Goal: Task Accomplishment & Management: Manage account settings

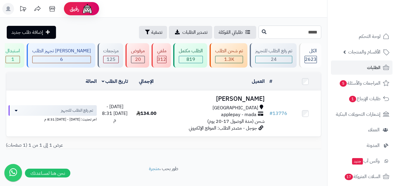
click at [305, 36] on input "*****" at bounding box center [290, 32] width 63 height 13
paste input "*****"
type input "*****"
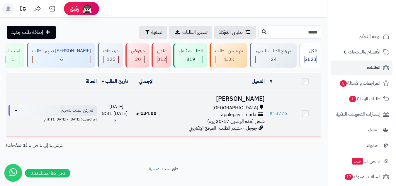
click at [205, 101] on td "[PERSON_NAME] جدة applepay - mada شحن (مدة الوصول 17-20 يوم) جوجل - مصدر الطلب:…" at bounding box center [214, 113] width 105 height 45
click at [184, 110] on div "[GEOGRAPHIC_DATA]" at bounding box center [215, 107] width 100 height 7
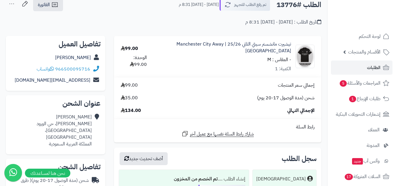
scroll to position [49, 0]
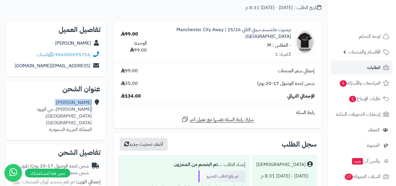
click at [91, 112] on div "Salman Alamoudi ابن المطوق، حي الورود Jeddah، جدة المملكة العربية السعودية" at bounding box center [56, 116] width 90 height 38
click at [92, 111] on div "Salman Alamoudi ابن المطوق، حي الورود Jeddah، جدة المملكة العربية السعودية" at bounding box center [56, 116] width 90 height 38
click at [92, 110] on div "Salman Alamoudi ابن المطوق، حي الورود Jeddah، جدة المملكة العربية السعودية" at bounding box center [56, 116] width 90 height 38
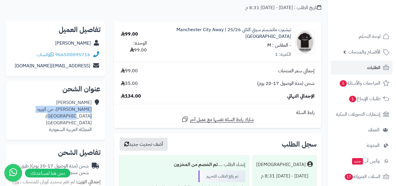
drag, startPoint x: 92, startPoint y: 110, endPoint x: 68, endPoint y: 117, distance: 24.6
click at [68, 117] on div "Salman Alamoudi ابن المطوق، حي الورود Jeddah، جدة المملكة العربية السعودية" at bounding box center [56, 116] width 90 height 38
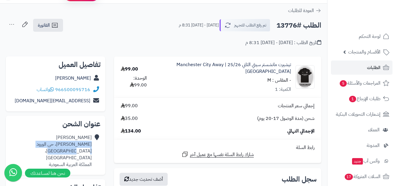
scroll to position [0, 0]
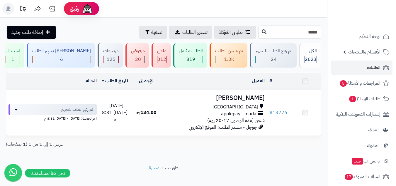
click at [297, 33] on input "*****" at bounding box center [290, 32] width 63 height 13
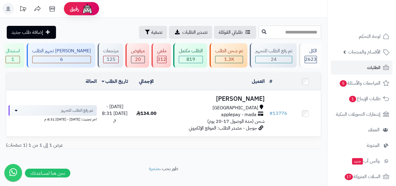
paste input "*****"
type input "*****"
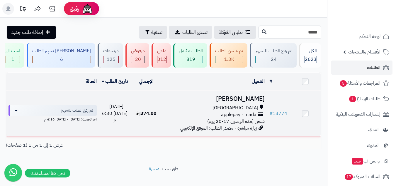
click at [203, 98] on h3 "[PERSON_NAME]" at bounding box center [215, 98] width 100 height 7
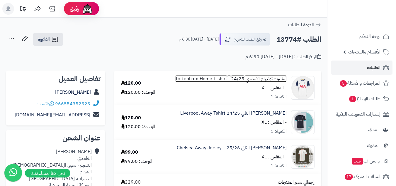
click at [283, 78] on link "تيشيرت توتنهام الاساسي 24/25 | Tottenham Home T-shirt" at bounding box center [230, 78] width 111 height 7
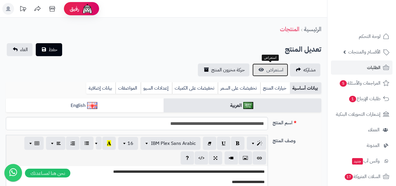
scroll to position [78, 0]
click at [282, 72] on span "استعراض" at bounding box center [275, 69] width 17 height 7
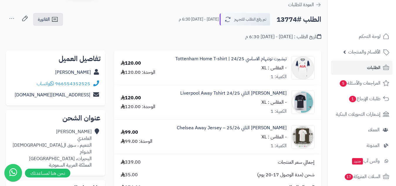
scroll to position [49, 0]
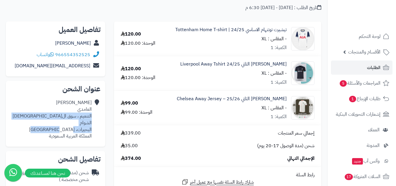
drag, startPoint x: 92, startPoint y: 115, endPoint x: 48, endPoint y: 121, distance: 44.1
click at [48, 121] on div "محمد الغامدي التنعيم ، سوق السوريين الشوام البحيرات، مكة المكرمة المملكة العربي…" at bounding box center [51, 119] width 81 height 40
copy div "التنعيم ، سوق السوريين الشوام البحيرات، مكة المكرمة"
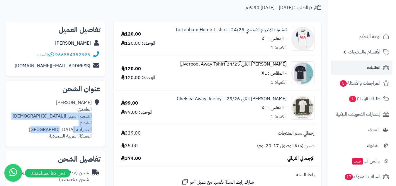
click at [286, 63] on link "[PERSON_NAME] الثاني 24/25 Liverpool Away Tshirt" at bounding box center [233, 64] width 106 height 7
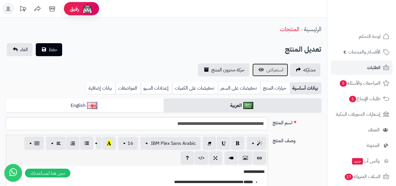
click at [275, 70] on span "استعراض" at bounding box center [275, 69] width 17 height 7
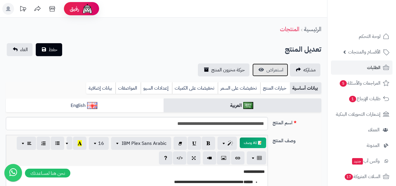
scroll to position [78, 0]
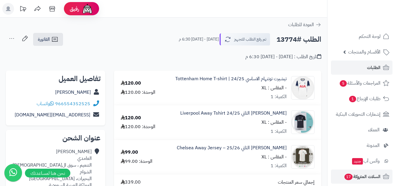
scroll to position [49, 0]
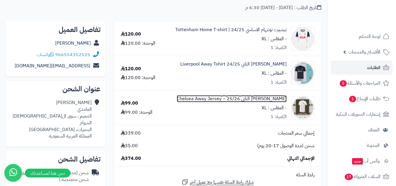
click at [256, 99] on link "[PERSON_NAME] الثاني 25/26 – Chelsea Away Jersey" at bounding box center [232, 98] width 110 height 7
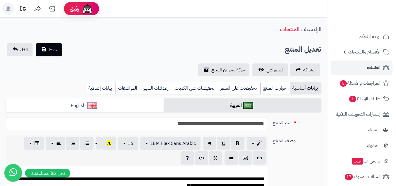
scroll to position [78, 0]
click at [277, 76] on link "استعراض" at bounding box center [271, 69] width 36 height 13
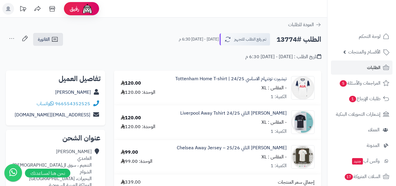
scroll to position [49, 0]
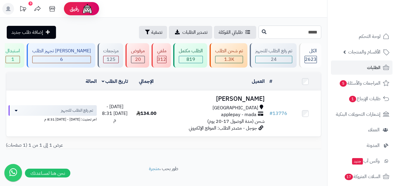
click at [295, 35] on input "*****" at bounding box center [290, 32] width 63 height 13
type input "*****"
paste input "*****"
type input "*****"
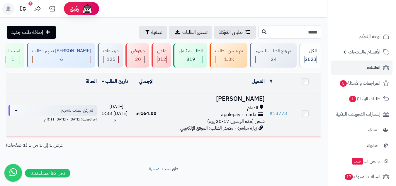
click at [199, 105] on div "الدمام" at bounding box center [215, 107] width 100 height 7
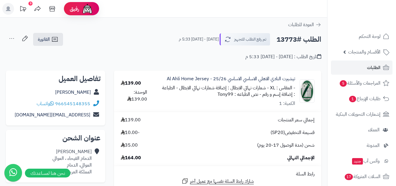
drag, startPoint x: 214, startPoint y: 93, endPoint x: 235, endPoint y: 95, distance: 20.6
click at [235, 95] on div "- المقاس : XL - شعارات نهائي الابطال : إضافة شعارات نهائي الابطال - الطباعة : إ…" at bounding box center [228, 90] width 134 height 13
copy small "Tony99"
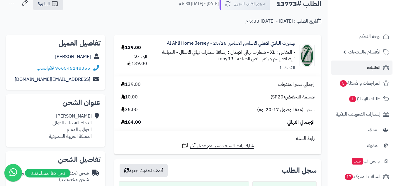
scroll to position [49, 0]
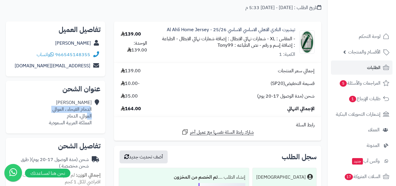
drag, startPoint x: 91, startPoint y: 109, endPoint x: 88, endPoint y: 117, distance: 8.7
click at [88, 117] on div "Badriah Alkhaldi الدمام الفيحاء ، العوالي العوالي، الدمام المملكة العربية السعو…" at bounding box center [70, 112] width 43 height 27
click at [92, 110] on div "Badriah Alkhaldi الدمام الفيحاء ، العوالي العوالي، الدمام المملكة العربية السعو…" at bounding box center [70, 112] width 43 height 27
drag, startPoint x: 92, startPoint y: 110, endPoint x: 66, endPoint y: 116, distance: 26.5
click at [66, 116] on div "Badriah Alkhaldi الدمام الفيحاء ، العوالي العوالي، الدمام المملكة العربية السعو…" at bounding box center [70, 112] width 43 height 27
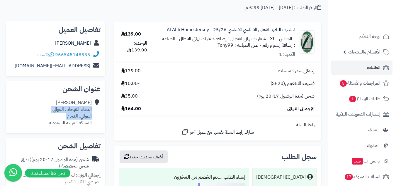
copy div "الدمام الفيحاء ، العوالي العوالي، الدمام"
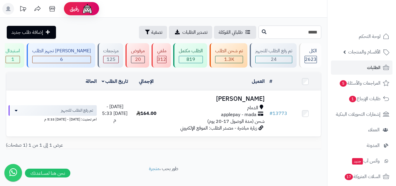
click at [295, 28] on input "*****" at bounding box center [290, 32] width 63 height 13
paste input "*****"
type input "*****"
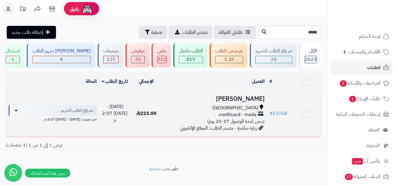
click at [195, 116] on div "creditcard - mada" at bounding box center [215, 114] width 100 height 7
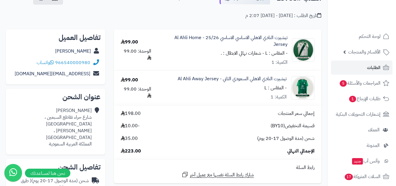
scroll to position [49, 0]
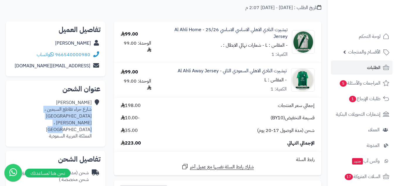
drag, startPoint x: 91, startPoint y: 109, endPoint x: 32, endPoint y: 115, distance: 59.3
click at [32, 115] on div "[PERSON_NAME] شارع حراء تقاطع السبعين ، المروة [PERSON_NAME] ، [GEOGRAPHIC_DATA…" at bounding box center [56, 119] width 90 height 45
copy div "شارع حراء تقاطع السبعين ، المروة [PERSON_NAME] ، [GEOGRAPHIC_DATA]"
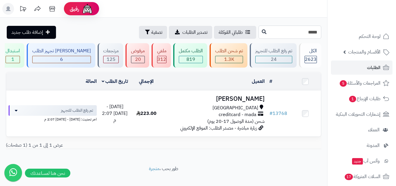
click at [303, 32] on input "*****" at bounding box center [290, 32] width 63 height 13
paste input "*****"
type input "*****"
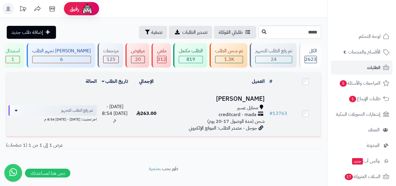
click at [194, 113] on div "creditcard - mada" at bounding box center [215, 114] width 100 height 7
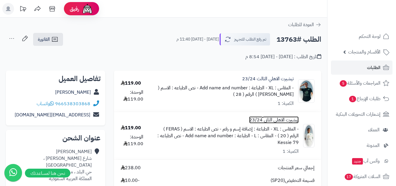
click at [270, 120] on link "تيشيرت الاهلي الثاني 23/24" at bounding box center [274, 119] width 50 height 7
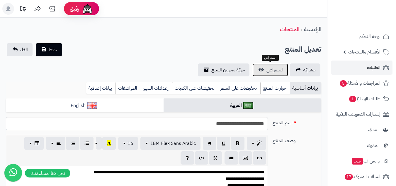
click at [277, 72] on span "استعراض" at bounding box center [275, 69] width 17 height 7
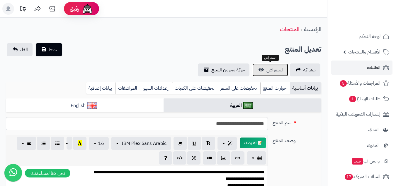
scroll to position [180, 0]
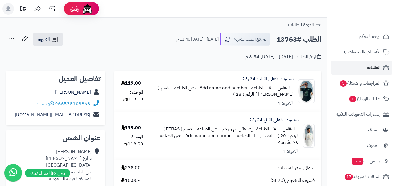
drag, startPoint x: 277, startPoint y: 143, endPoint x: 302, endPoint y: 143, distance: 25.2
click at [302, 107] on div "تيشيرت الاهلي الثاني 23/24 - المقاس : XL - الطباعة : إضافة إسم و رقم - نص الطبا…" at bounding box center [236, 90] width 167 height 31
drag, startPoint x: 274, startPoint y: 143, endPoint x: 300, endPoint y: 143, distance: 25.8
click at [300, 107] on div "تيشيرت الاهلي الثاني 23/24 - المقاس : XL - الطباعة : إضافة إسم و رقم - نص الطبا…" at bounding box center [236, 90] width 167 height 31
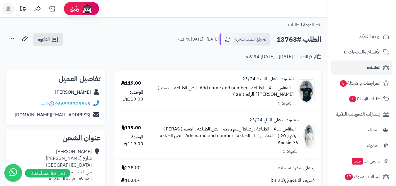
click at [300, 107] on div "تيشيرت الاهلي الثاني 23/24 - المقاس : XL - الطباعة : إضافة إسم و رقم - نص الطبا…" at bounding box center [236, 90] width 167 height 31
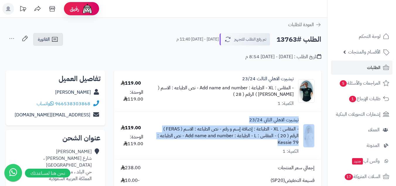
drag, startPoint x: 302, startPoint y: 144, endPoint x: 297, endPoint y: 143, distance: 5.0
click at [297, 107] on div "تيشيرت الاهلي الثاني 23/24 - المقاس : XL - الطباعة : إضافة إسم و رقم - نص الطبا…" at bounding box center [236, 90] width 167 height 31
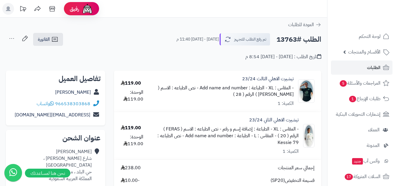
click at [275, 98] on div "- المقاس : XL - الطباعة : إضافة إسم و رقم - نص الطباعه : الاسم ( FERAS ) الرقم …" at bounding box center [225, 90] width 137 height 13
drag, startPoint x: 275, startPoint y: 143, endPoint x: 300, endPoint y: 143, distance: 24.3
click at [300, 107] on div "تيشيرت الاهلي الثاني 23/24 - المقاس : XL - الطباعة : إضافة إسم و رقم - نص الطبا…" at bounding box center [236, 90] width 167 height 31
copy small "Kessie 79"
click at [256, 107] on div "تيشيرت الاهلي الثاني 23/24 - المقاس : XL - الطباعة : إضافة إسم و رقم - نص الطبا…" at bounding box center [225, 90] width 137 height 31
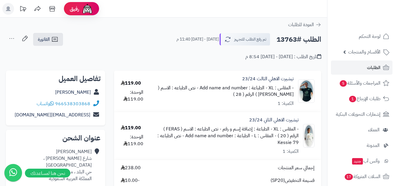
click at [287, 94] on small "- نص الطباعه : الاسم ( DEMIRAR ) الرقم ( 28 )" at bounding box center [226, 91] width 136 height 14
drag, startPoint x: 287, startPoint y: 94, endPoint x: 297, endPoint y: 101, distance: 12.4
click at [297, 98] on div "تيشيرت الاهلي الثالث 23/24 - المقاس : XL - الطباعة : Add name and number - نص ا…" at bounding box center [236, 90] width 167 height 31
click at [285, 95] on small "- نص الطباعه : الاسم ( [PERSON_NAME] ) الرقم ( 28 )" at bounding box center [226, 91] width 136 height 14
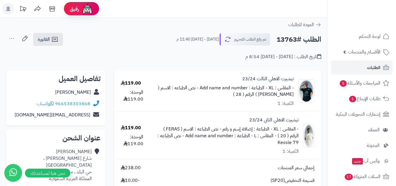
click at [285, 96] on small "- نص الطباعه : الاسم ( [PERSON_NAME] ) الرقم ( 28 )" at bounding box center [226, 91] width 136 height 14
click at [285, 93] on small "- نص الطباعه : الاسم ( [PERSON_NAME] ) الرقم ( 28 )" at bounding box center [226, 91] width 136 height 14
copy small "DEMIRAR"
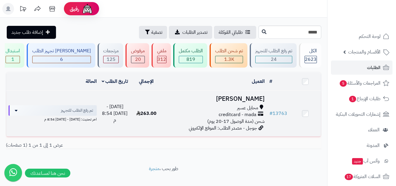
click at [193, 104] on div "محايل عسير" at bounding box center [215, 107] width 100 height 7
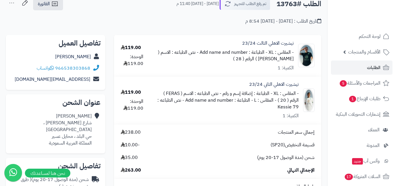
scroll to position [49, 0]
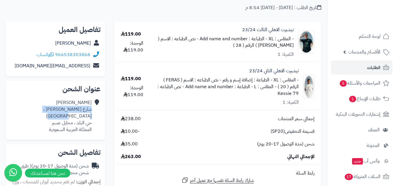
drag, startPoint x: 92, startPoint y: 109, endPoint x: 35, endPoint y: 111, distance: 57.0
click at [35, 111] on div "[PERSON_NAME] شارع [PERSON_NAME] ، حي البلد [GEOGRAPHIC_DATA] ، [GEOGRAPHIC_DAT…" at bounding box center [56, 116] width 90 height 38
copy div "شارع [PERSON_NAME] ، [GEOGRAPHIC_DATA]"
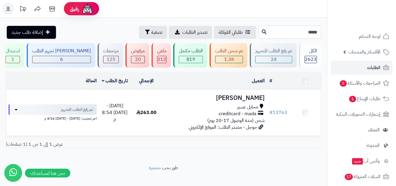
click at [300, 32] on input "*****" at bounding box center [290, 32] width 63 height 13
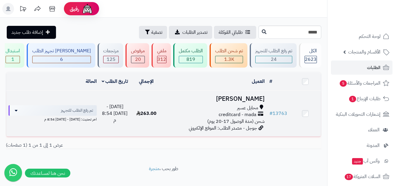
click at [165, 105] on div "محايل عسير" at bounding box center [215, 107] width 100 height 7
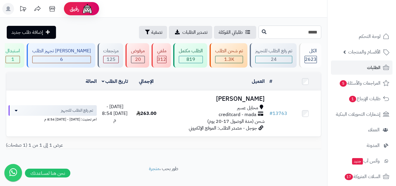
click at [293, 40] on div "**********" at bounding box center [163, 92] width 327 height 148
click at [294, 38] on input "*****" at bounding box center [290, 32] width 63 height 13
paste input "*****"
type input "*****"
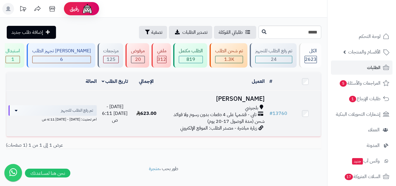
click at [175, 104] on div "بلجرشي" at bounding box center [215, 107] width 100 height 7
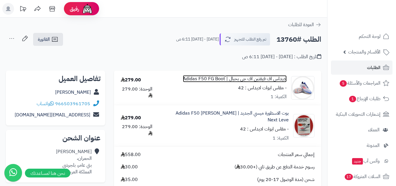
click at [264, 77] on link "اديداس اف فيفتين اف جي بحبال | Adidas F50 FG Boot" at bounding box center [235, 78] width 104 height 7
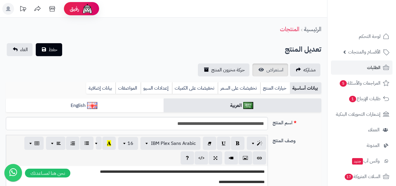
scroll to position [12, 0]
click at [271, 73] on span "استعراض" at bounding box center [275, 69] width 17 height 7
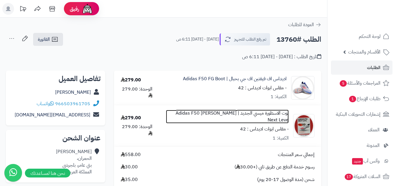
click at [273, 111] on link "بوت الاسطورة ميسي الجديد | Adidas F50 [PERSON_NAME] Next Leve" at bounding box center [227, 116] width 123 height 13
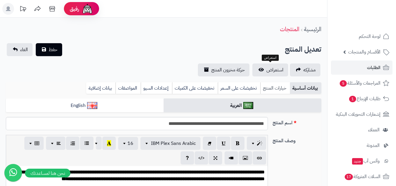
scroll to position [12, 0]
click at [275, 69] on span "استعراض" at bounding box center [275, 69] width 17 height 7
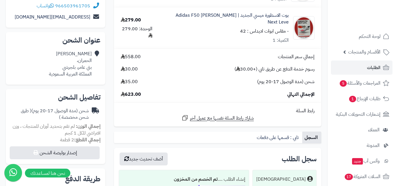
scroll to position [49, 0]
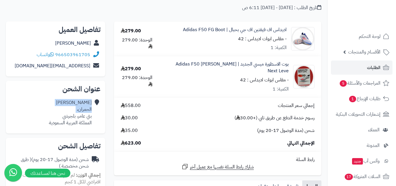
drag, startPoint x: 92, startPoint y: 109, endPoint x: 92, endPoint y: 115, distance: 6.5
click at [92, 115] on div "[PERSON_NAME]، [GEOGRAPHIC_DATA]، بلجرشي المملكة العربية السعودية" at bounding box center [56, 112] width 90 height 31
click at [93, 110] on icon at bounding box center [96, 112] width 6 height 27
drag, startPoint x: 93, startPoint y: 109, endPoint x: 90, endPoint y: 111, distance: 3.8
click at [90, 111] on div "[PERSON_NAME]، [GEOGRAPHIC_DATA]، بلجرشي المملكة العربية السعودية" at bounding box center [56, 112] width 90 height 31
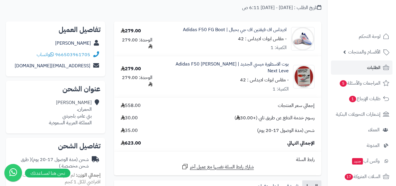
click at [89, 110] on div "[PERSON_NAME]، [GEOGRAPHIC_DATA]، بلجرشي المملكة العربية السعودية" at bounding box center [70, 112] width 43 height 27
drag, startPoint x: 91, startPoint y: 110, endPoint x: 88, endPoint y: 114, distance: 5.0
click at [88, 114] on div "[PERSON_NAME]، [GEOGRAPHIC_DATA]، بلجرشي المملكة العربية السعودية" at bounding box center [70, 112] width 43 height 27
click at [91, 108] on div "[PERSON_NAME]، [GEOGRAPHIC_DATA]، بلجرشي المملكة العربية السعودية" at bounding box center [70, 112] width 43 height 27
drag, startPoint x: 91, startPoint y: 109, endPoint x: 62, endPoint y: 117, distance: 30.4
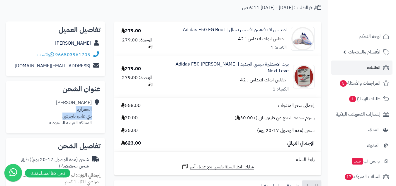
click at [62, 117] on div "[PERSON_NAME]، [GEOGRAPHIC_DATA]، بلجرشي المملكة العربية السعودية" at bounding box center [70, 112] width 43 height 27
copy div "الحمران، [GEOGRAPHIC_DATA]، ب[GEOGRAPHIC_DATA]"
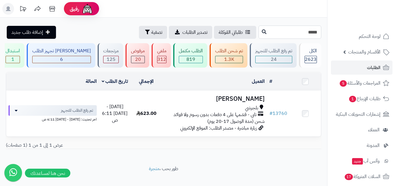
click at [311, 29] on input "*****" at bounding box center [290, 32] width 63 height 13
paste input "*****"
type input "*****"
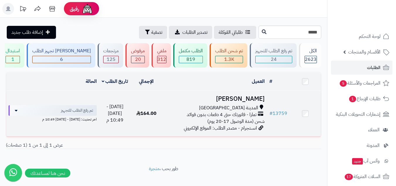
click at [186, 96] on h3 "محمد العوفي" at bounding box center [215, 98] width 100 height 7
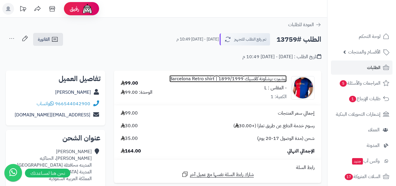
click at [269, 79] on link "تيشيرت برشلونة كلاسيك 1899/1999 | Barcelona Retro shirt" at bounding box center [228, 78] width 117 height 7
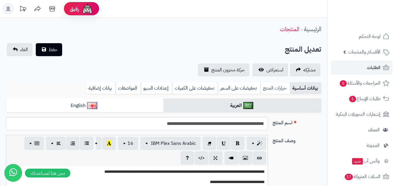
scroll to position [26, 0]
click at [276, 66] on span "استعراض" at bounding box center [275, 69] width 17 height 7
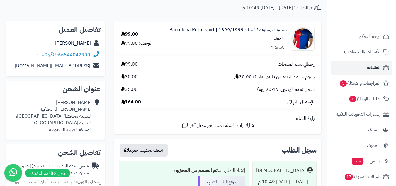
scroll to position [49, 0]
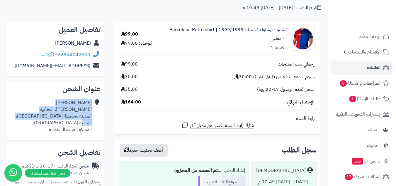
drag, startPoint x: 93, startPoint y: 109, endPoint x: 21, endPoint y: 114, distance: 72.7
click at [21, 114] on div "[PERSON_NAME] [PERSON_NAME]، الحناكيه المدينه محافظة [GEOGRAPHIC_DATA]، المدينة…" at bounding box center [56, 116] width 90 height 38
click at [89, 103] on div "[PERSON_NAME] [PERSON_NAME]، الحناكيه المدينه محافظة [GEOGRAPHIC_DATA]، المدينة…" at bounding box center [51, 115] width 81 height 33
drag, startPoint x: 92, startPoint y: 109, endPoint x: 89, endPoint y: 114, distance: 6.0
click at [89, 114] on div "[PERSON_NAME] [PERSON_NAME]، الحناكيه المدينه محافظة [GEOGRAPHIC_DATA]، المدينة…" at bounding box center [56, 116] width 90 height 38
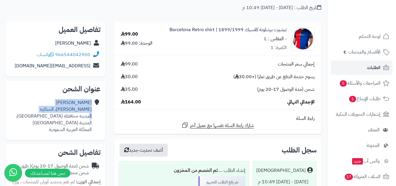
click at [92, 110] on div "[PERSON_NAME] [PERSON_NAME]، الحناكيه المدينه محافظة [GEOGRAPHIC_DATA]، المدينة…" at bounding box center [51, 115] width 81 height 33
click at [90, 109] on div "[PERSON_NAME] [PERSON_NAME]، الحناكيه المدينه محافظة [GEOGRAPHIC_DATA]، المدينة…" at bounding box center [51, 115] width 81 height 33
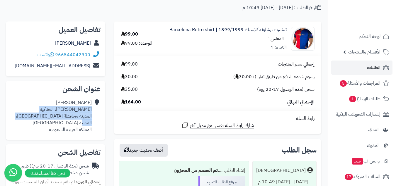
drag, startPoint x: 91, startPoint y: 110, endPoint x: 32, endPoint y: 115, distance: 59.8
click at [18, 115] on div "[PERSON_NAME] [PERSON_NAME]، الحناكيه المدينه محافظة [GEOGRAPHIC_DATA]، المدينة…" at bounding box center [56, 116] width 90 height 38
